Goal: Task Accomplishment & Management: Manage account settings

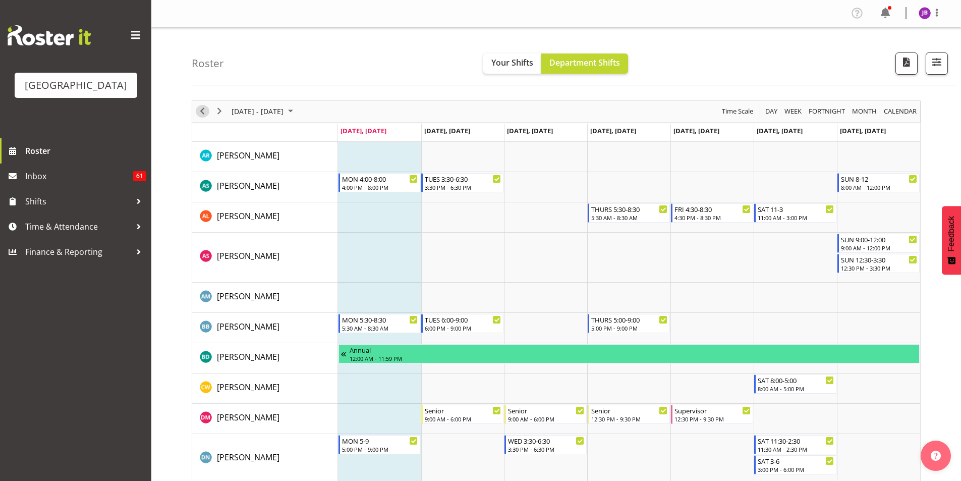
click at [200, 114] on span "Previous" at bounding box center [202, 111] width 12 height 13
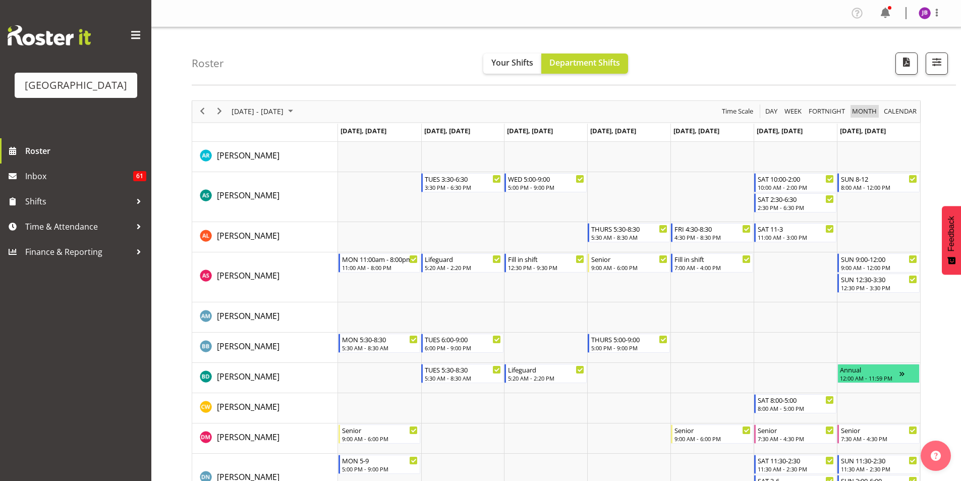
click at [857, 113] on span "Month" at bounding box center [864, 111] width 27 height 13
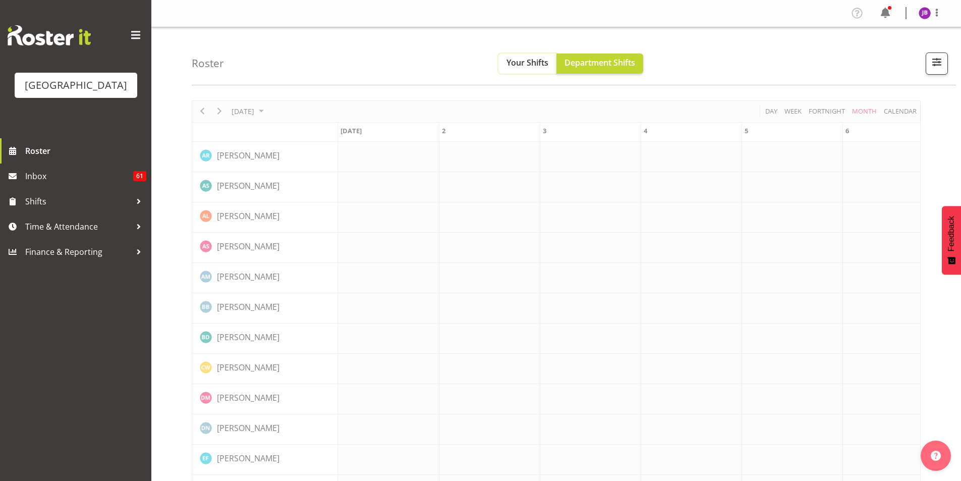
click at [543, 64] on span "Your Shifts" at bounding box center [528, 62] width 42 height 11
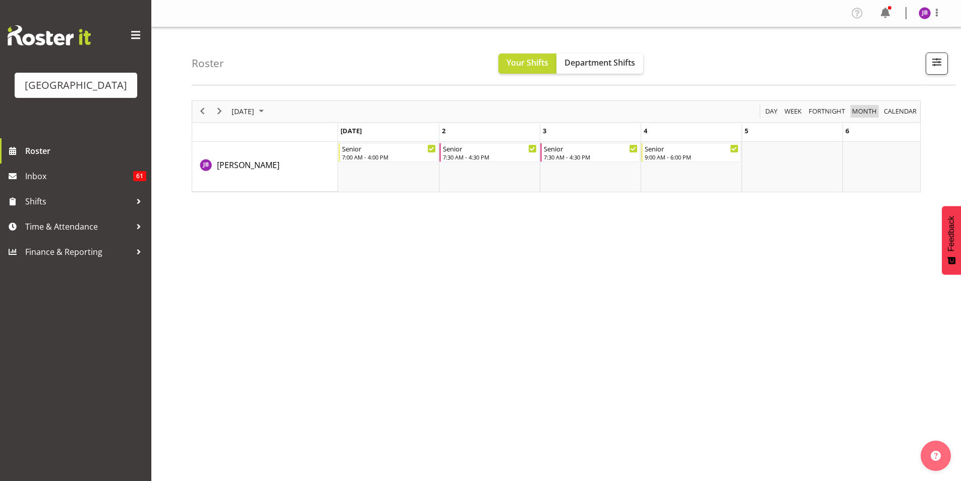
click at [870, 113] on span "Month" at bounding box center [864, 111] width 27 height 13
click at [869, 114] on span "Month" at bounding box center [864, 111] width 27 height 13
click at [819, 114] on span "Fortnight" at bounding box center [827, 111] width 38 height 13
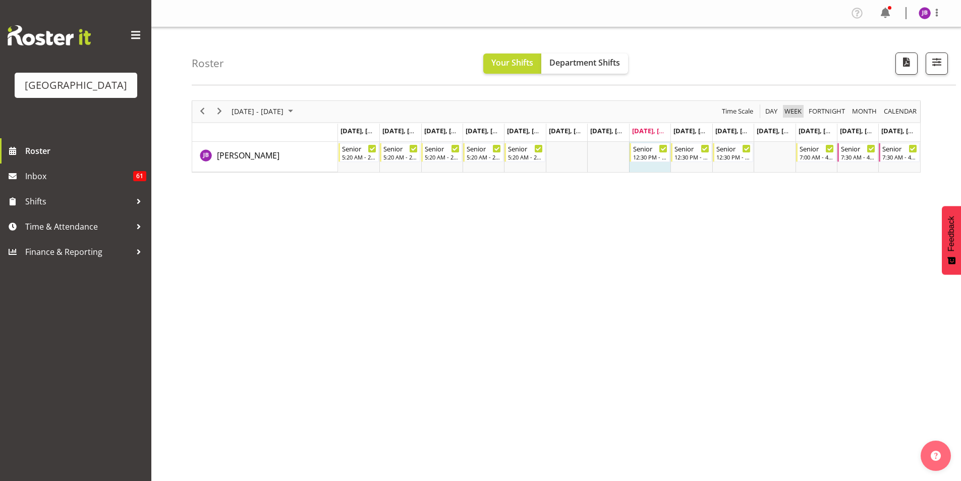
click at [785, 112] on span "Week" at bounding box center [793, 111] width 19 height 13
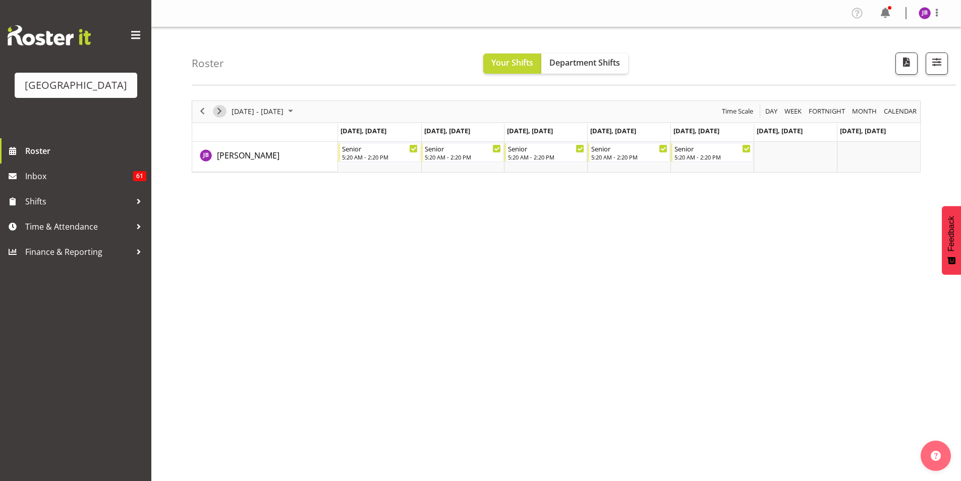
click at [216, 110] on span "Next" at bounding box center [219, 111] width 12 height 13
click at [285, 114] on span "[DATE] - [DATE]" at bounding box center [258, 111] width 54 height 13
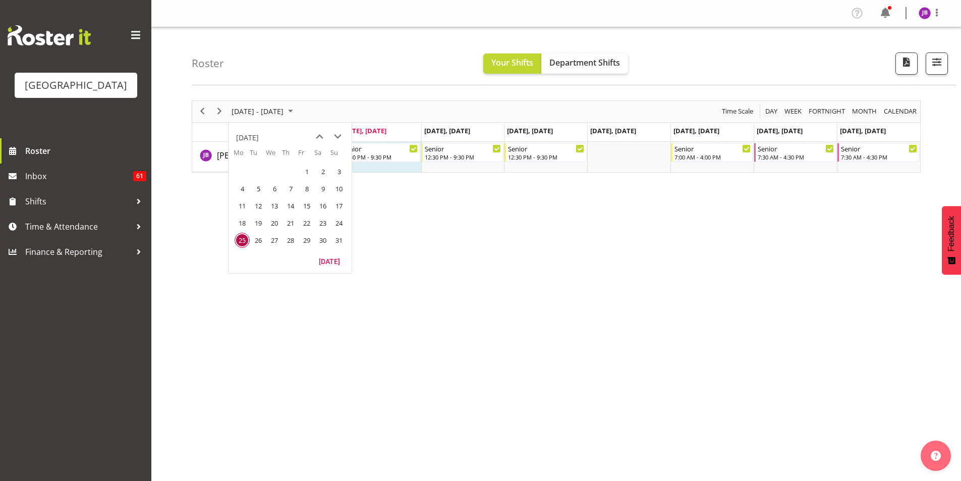
click at [294, 118] on div "[DATE] - [DATE]" at bounding box center [263, 111] width 71 height 21
click at [294, 213] on div "[DATE] - [DATE] [DATE] Day Week Fortnight Month calendar Month Agenda Time Scal…" at bounding box center [576, 295] width 769 height 404
click at [218, 113] on span "Next" at bounding box center [219, 111] width 12 height 13
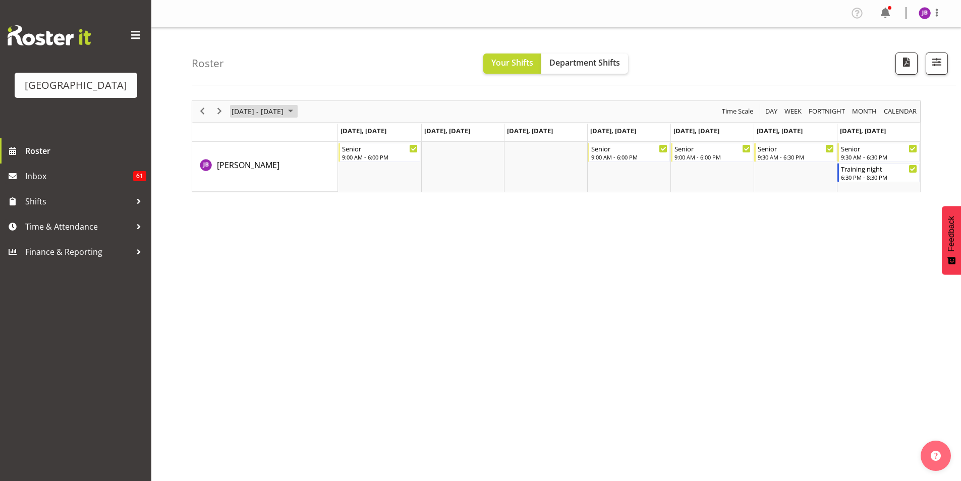
click at [273, 111] on span "[DATE] - [DATE]" at bounding box center [258, 111] width 54 height 13
click at [396, 250] on div "[DATE] - [DATE] [DATE] Day Week Fortnight Month calendar Month Agenda Time Scal…" at bounding box center [576, 295] width 769 height 404
click at [788, 113] on span "Week" at bounding box center [793, 111] width 19 height 13
click at [584, 63] on span "Department Shifts" at bounding box center [584, 62] width 71 height 11
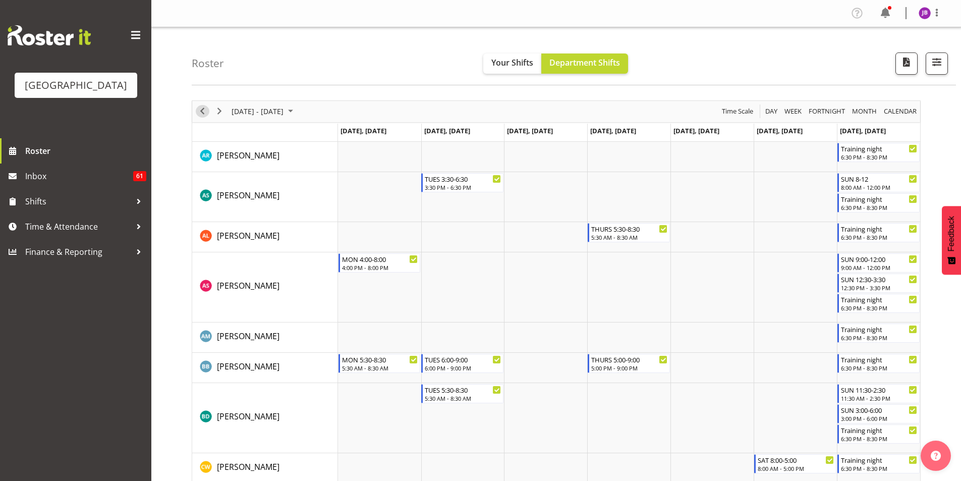
click at [204, 108] on span "Previous" at bounding box center [202, 111] width 12 height 13
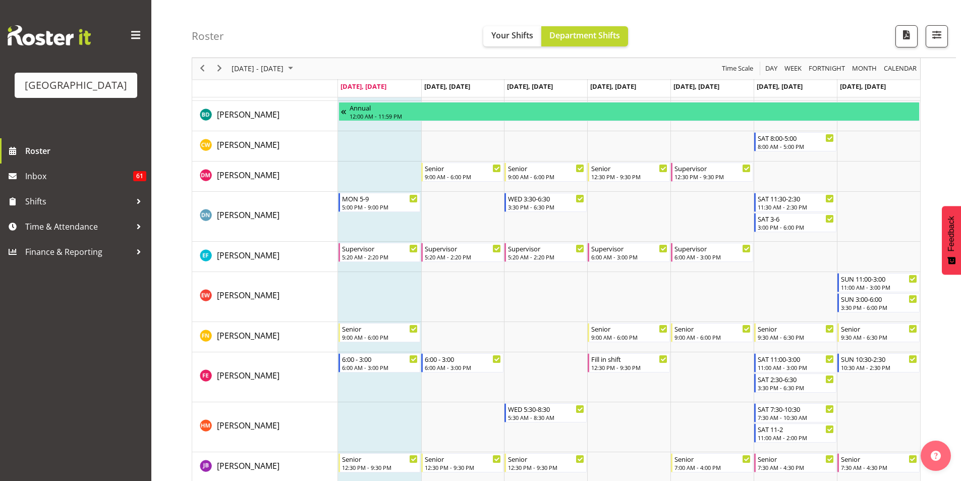
scroll to position [252, 0]
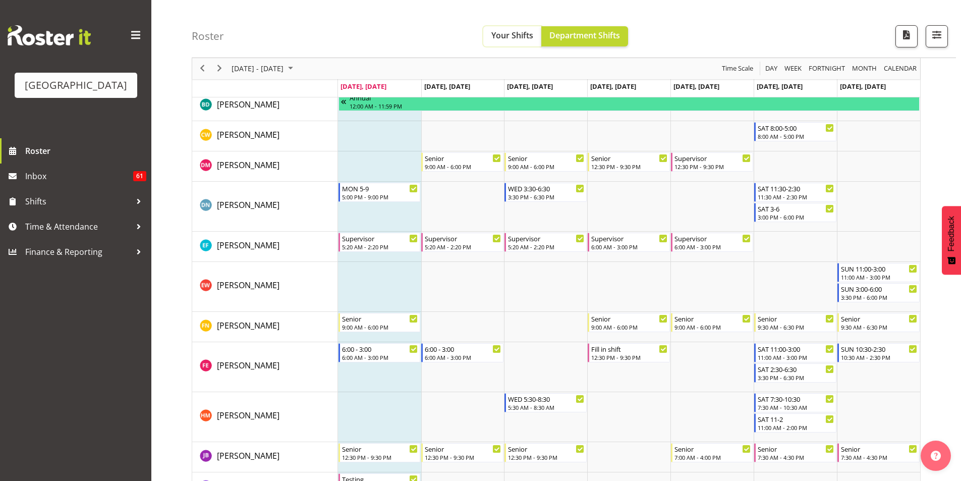
click at [509, 37] on span "Your Shifts" at bounding box center [512, 35] width 42 height 11
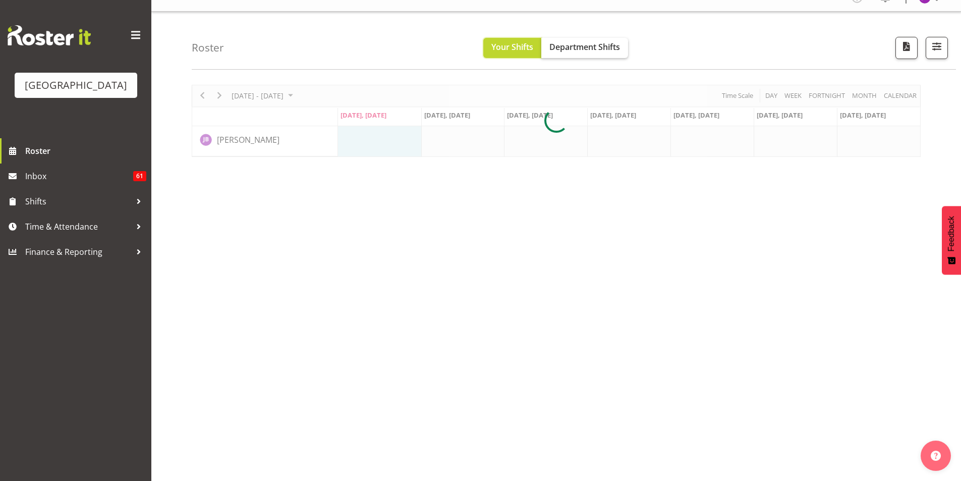
scroll to position [16, 0]
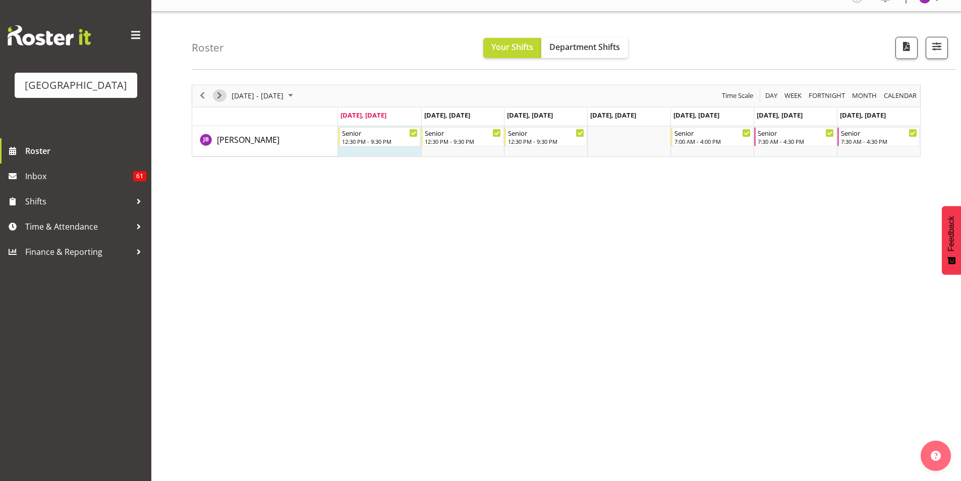
click at [223, 96] on span "Next" at bounding box center [219, 95] width 12 height 13
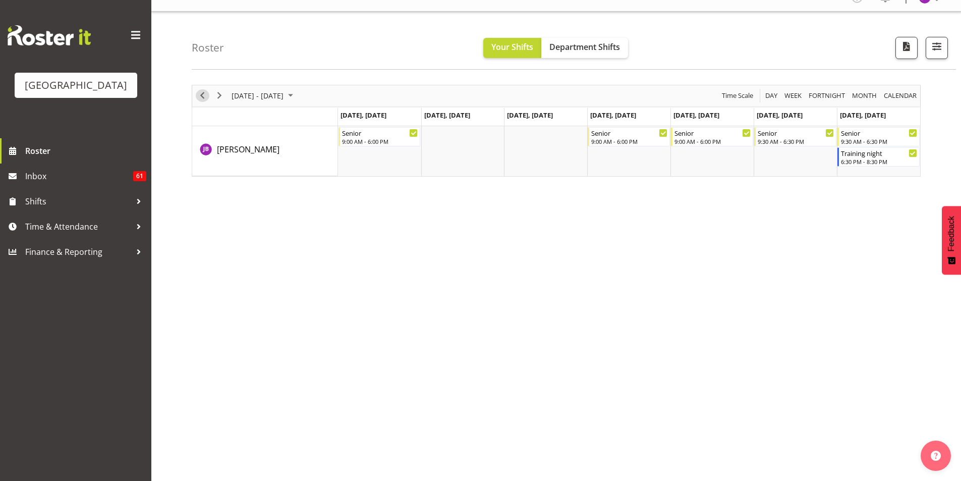
click at [202, 96] on span "Previous" at bounding box center [202, 95] width 12 height 13
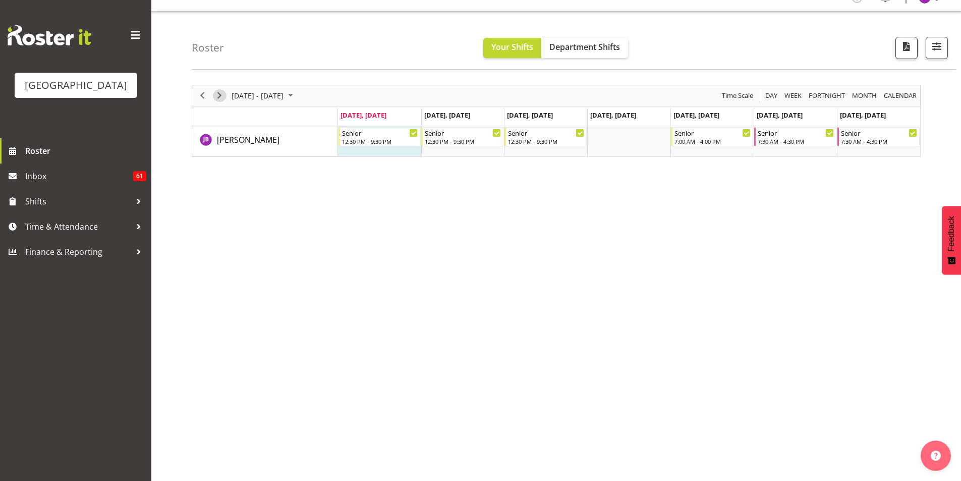
click at [220, 93] on span "Next" at bounding box center [219, 95] width 12 height 13
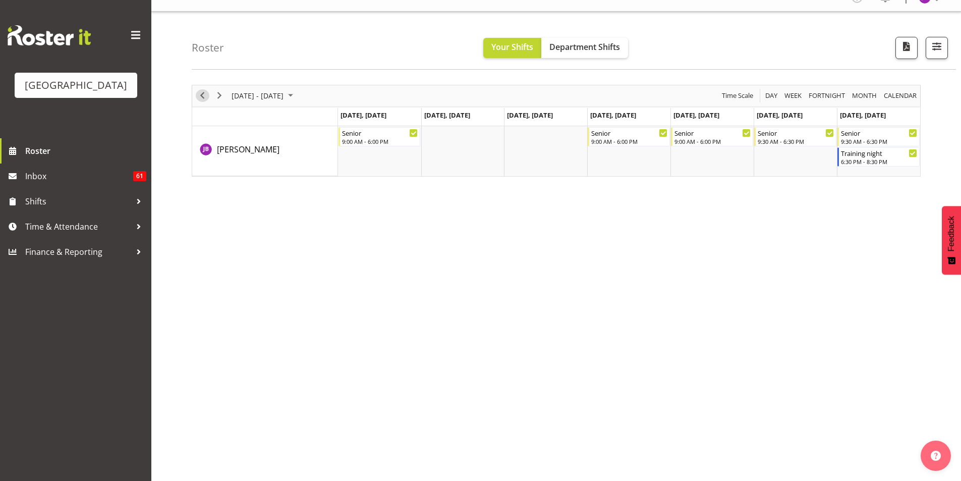
click at [207, 100] on span "Previous" at bounding box center [202, 95] width 12 height 13
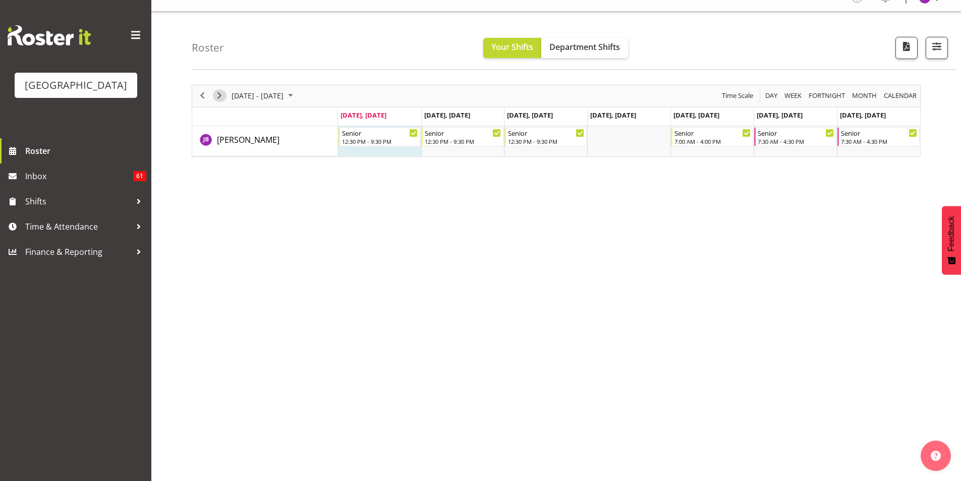
click at [221, 97] on span "Next" at bounding box center [219, 95] width 12 height 13
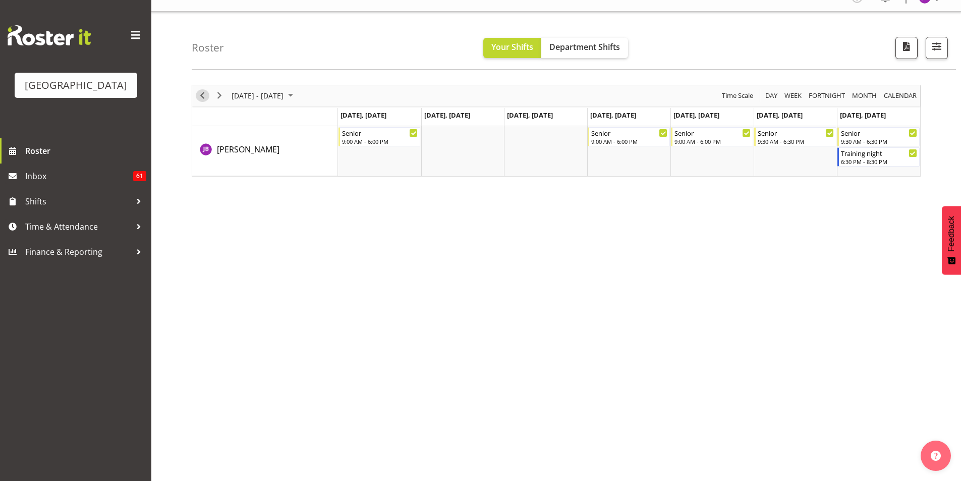
click at [202, 95] on span "Previous" at bounding box center [202, 95] width 12 height 13
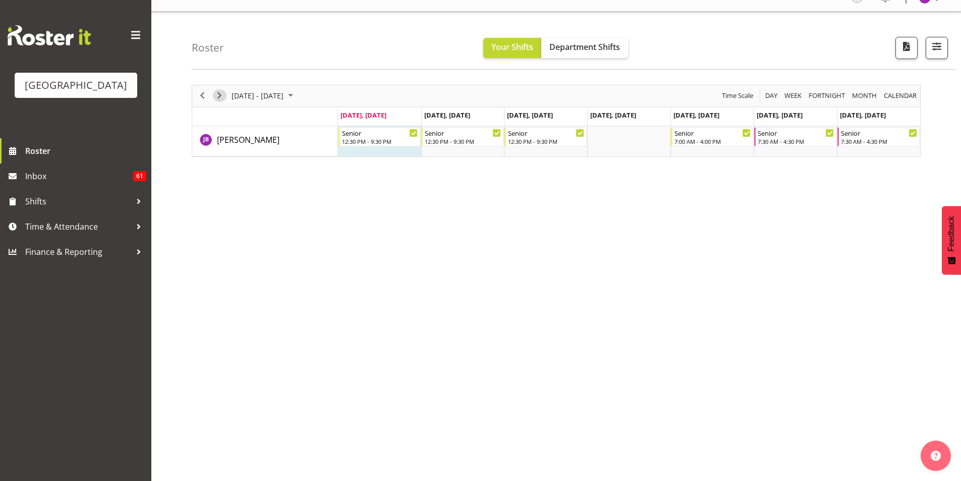
click at [218, 96] on span "Next" at bounding box center [219, 95] width 12 height 13
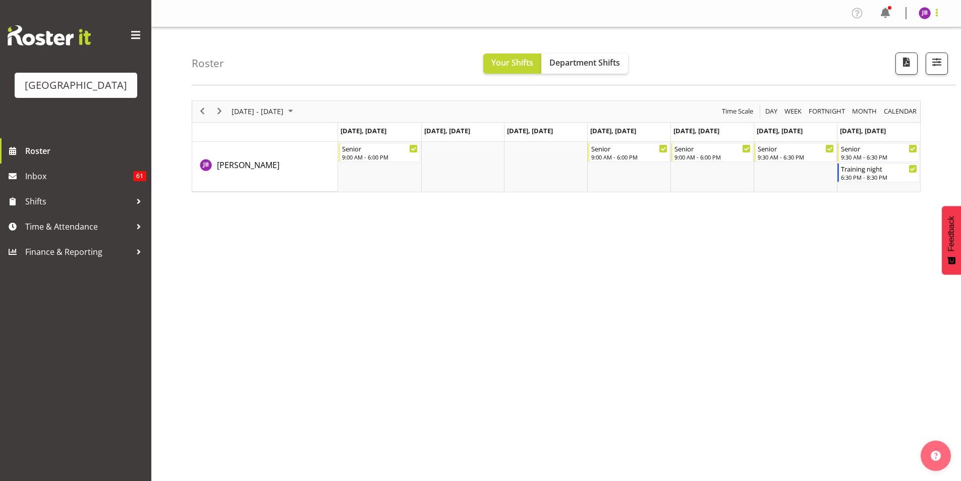
click at [937, 7] on span at bounding box center [937, 13] width 12 height 12
drag, startPoint x: 884, startPoint y: 49, endPoint x: 851, endPoint y: 5, distance: 55.8
click at [884, 49] on link "Log Out" at bounding box center [894, 53] width 97 height 18
